Goal: Transaction & Acquisition: Purchase product/service

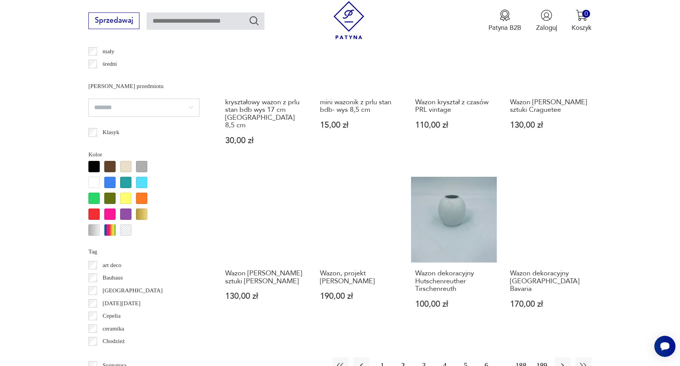
scroll to position [730, 0]
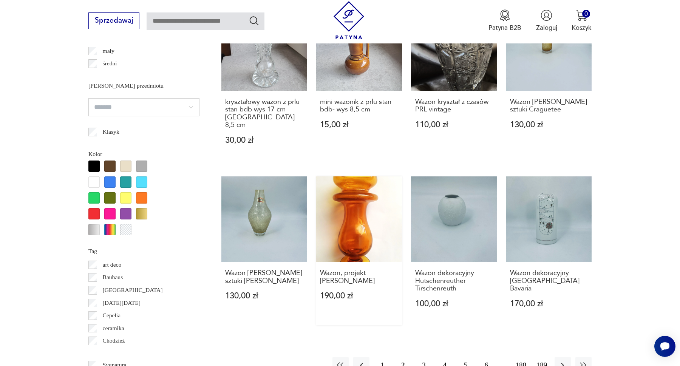
click at [357, 218] on link "Wazon, projekt [PERSON_NAME] 190,00 zł" at bounding box center [359, 250] width 86 height 149
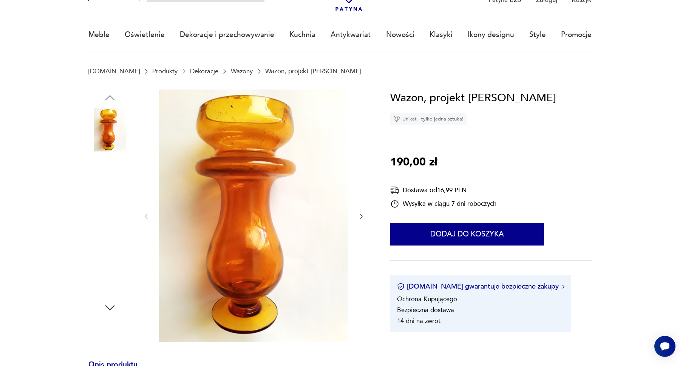
scroll to position [62, 0]
